Goal: Information Seeking & Learning: Learn about a topic

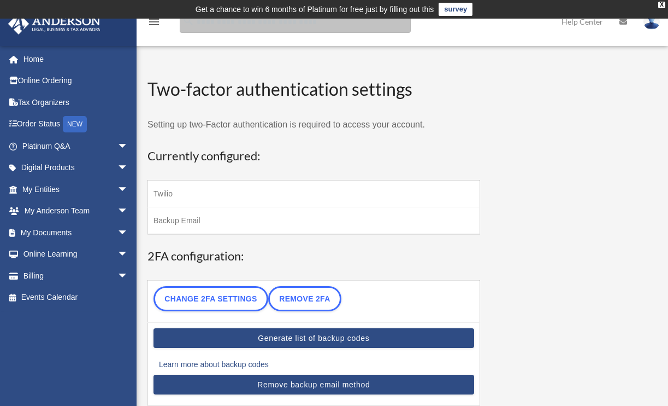
click at [257, 28] on input "search" at bounding box center [295, 22] width 231 height 22
type input "**********"
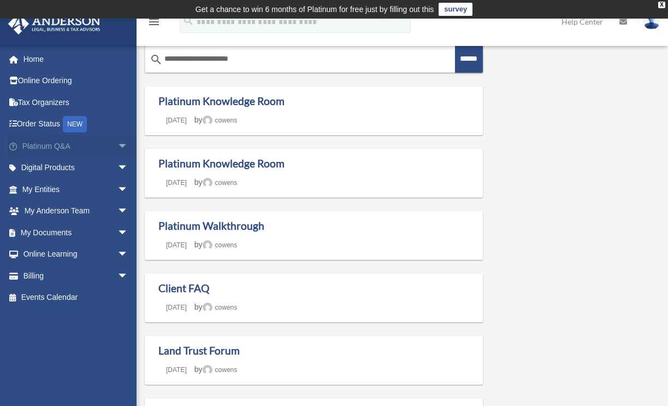
click at [55, 140] on link "Platinum Q&A arrow_drop_down" at bounding box center [76, 146] width 137 height 22
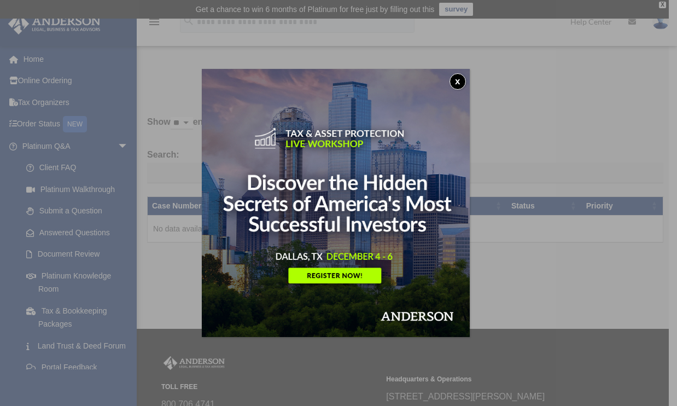
click at [459, 79] on button "x" at bounding box center [457, 81] width 16 height 16
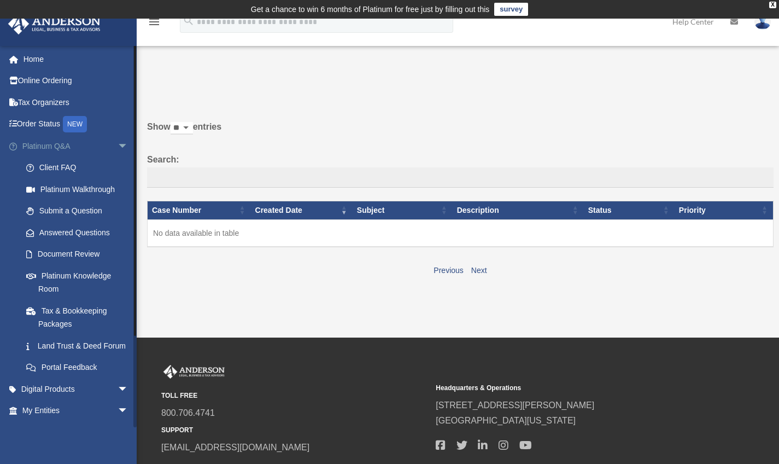
click at [64, 146] on link "Platinum Q&A arrow_drop_down" at bounding box center [76, 146] width 137 height 22
click at [28, 57] on link "Home" at bounding box center [76, 59] width 137 height 22
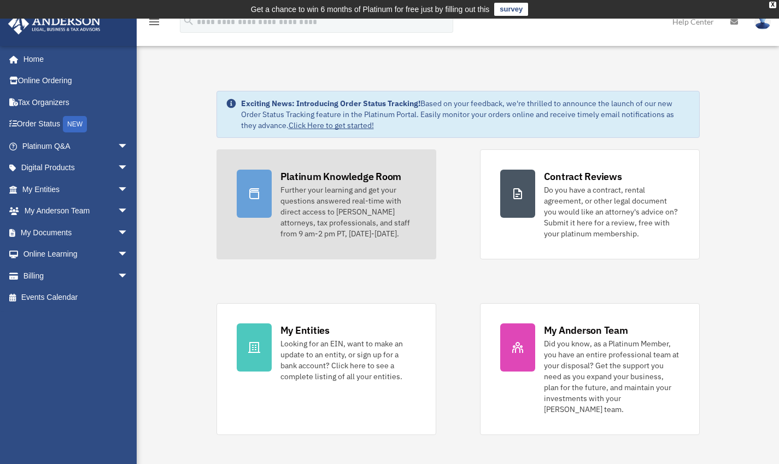
click at [343, 192] on div "Further your learning and get your questions answered real-time with direct acc…" at bounding box center [348, 211] width 136 height 55
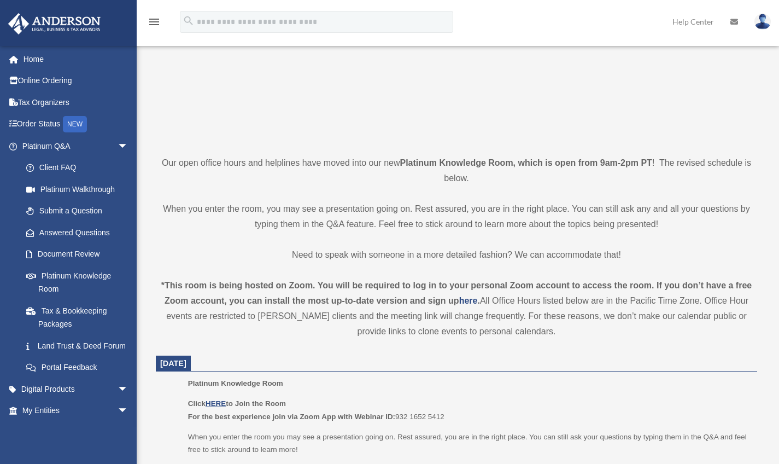
scroll to position [171, 0]
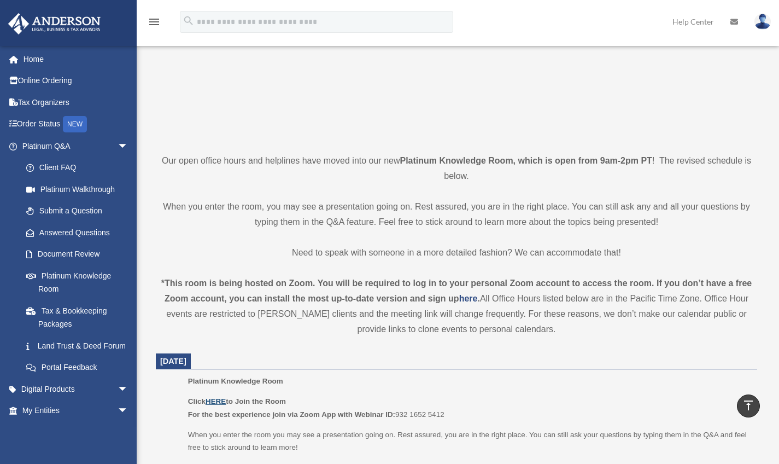
click at [217, 400] on u "HERE" at bounding box center [216, 401] width 20 height 8
